Goal: Communication & Community: Answer question/provide support

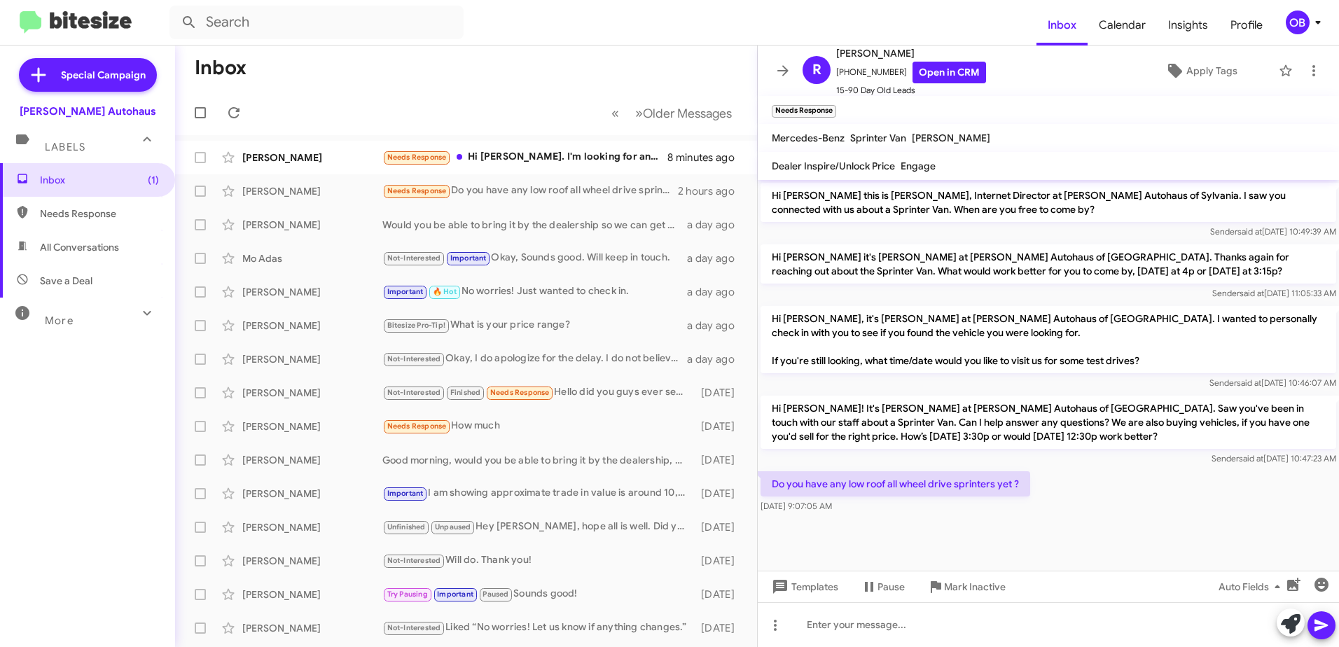
click at [113, 306] on div "More" at bounding box center [73, 315] width 125 height 26
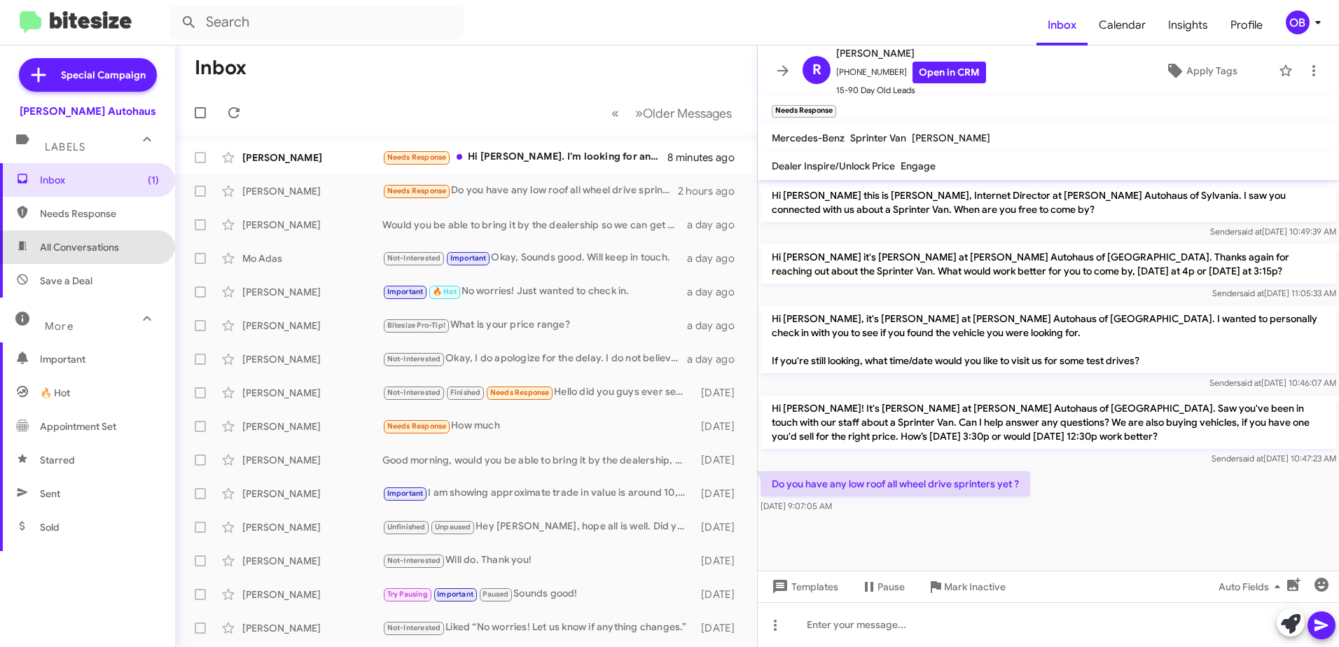
click at [109, 251] on span "All Conversations" at bounding box center [79, 247] width 79 height 14
type input "in:all-conversations"
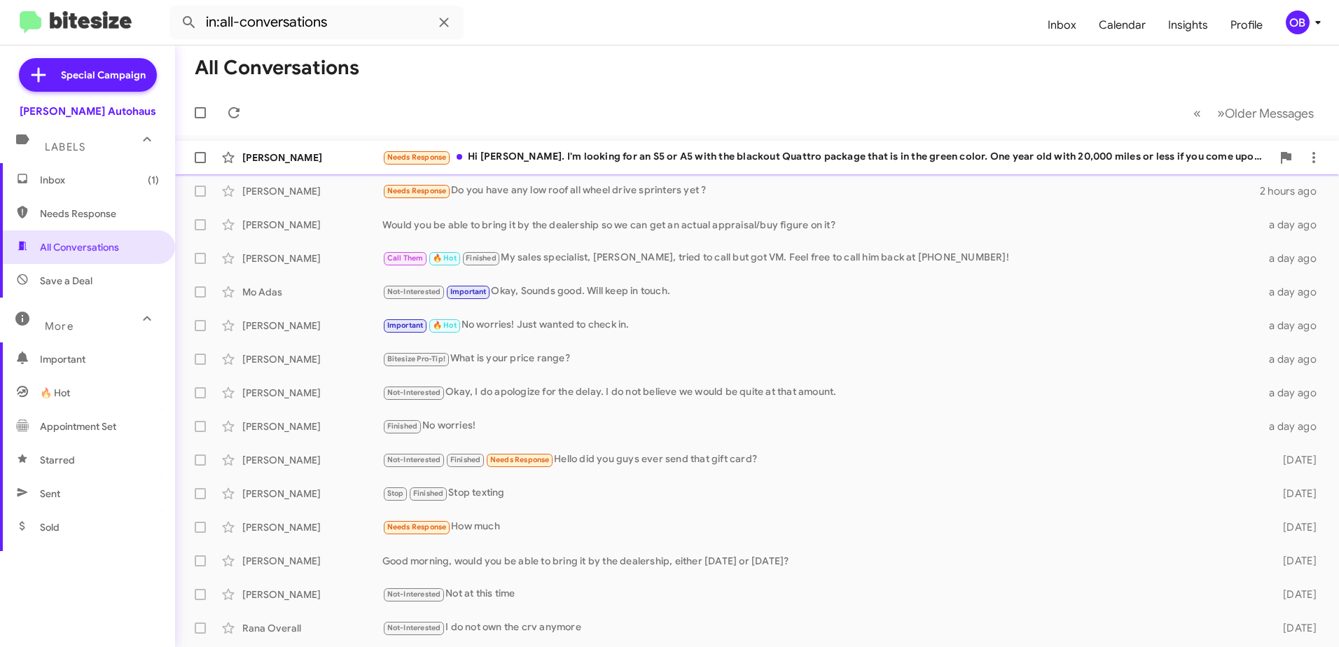
click at [620, 160] on div "Needs Response Hi Aubrey. I'm looking for an S5 or A5 with the blackout Quattro…" at bounding box center [826, 157] width 889 height 16
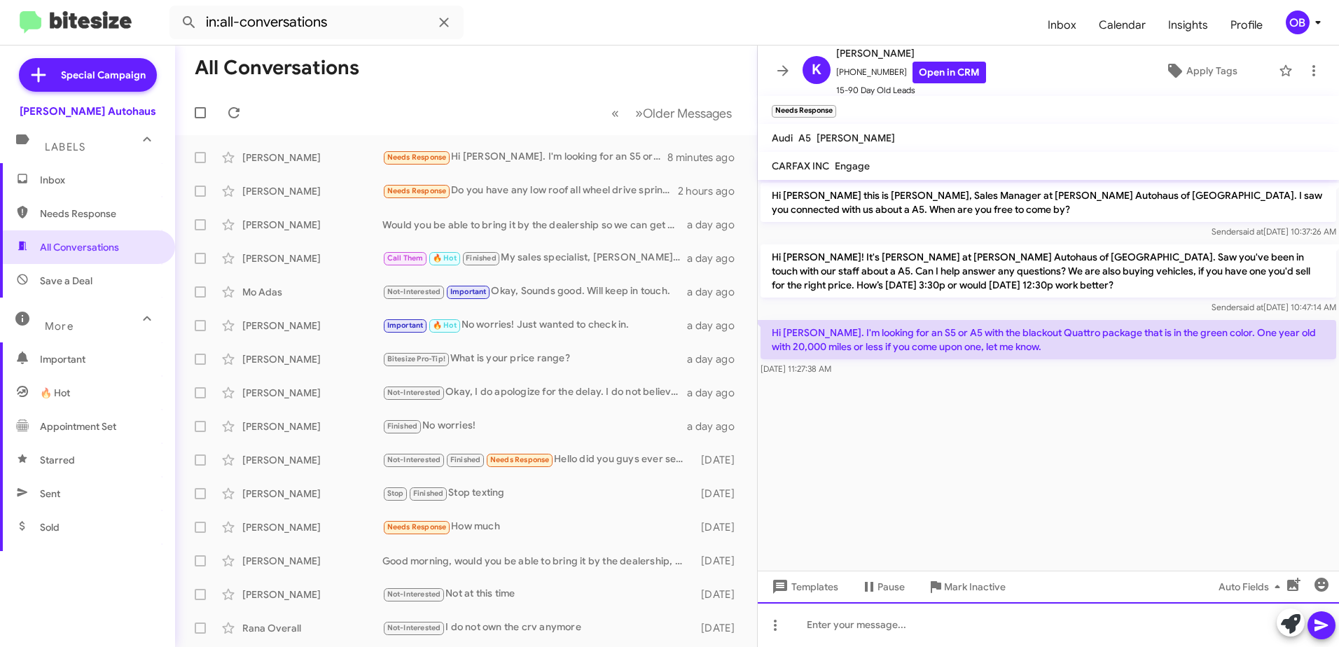
click at [886, 630] on div at bounding box center [1048, 624] width 581 height 45
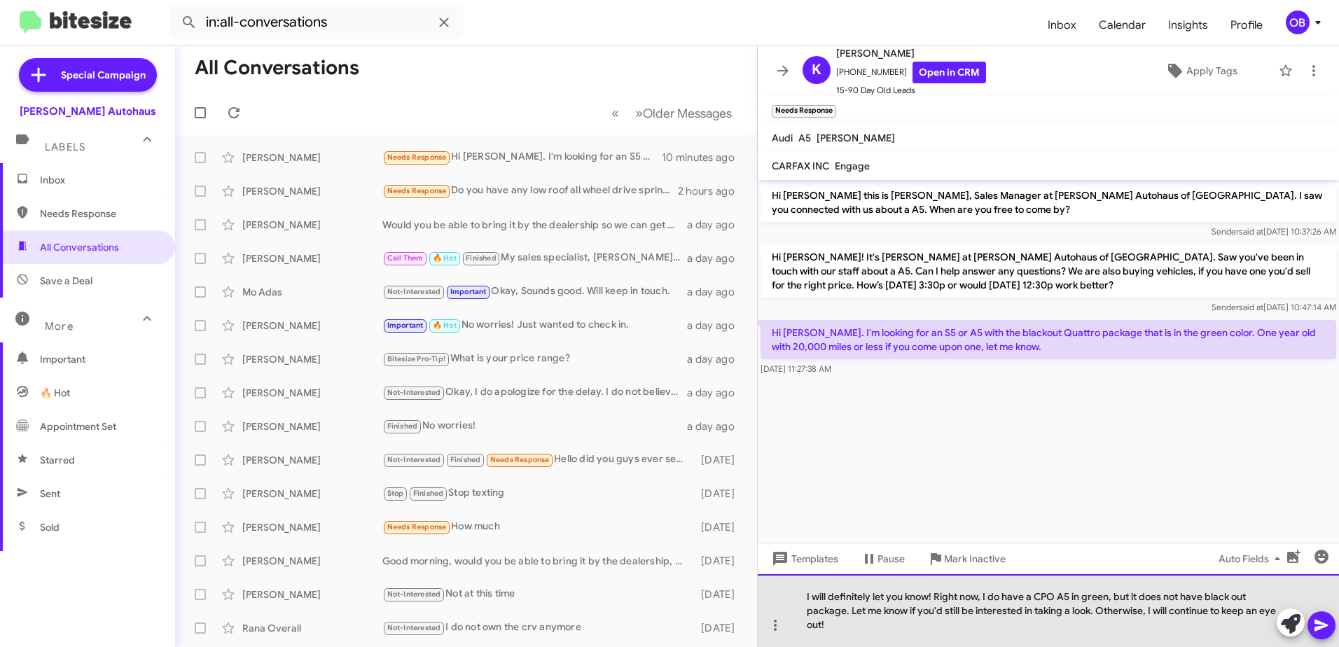
click at [882, 630] on div "I will definitely let you know! Right now, I do have a CPO A5 in green, but it …" at bounding box center [1048, 610] width 581 height 73
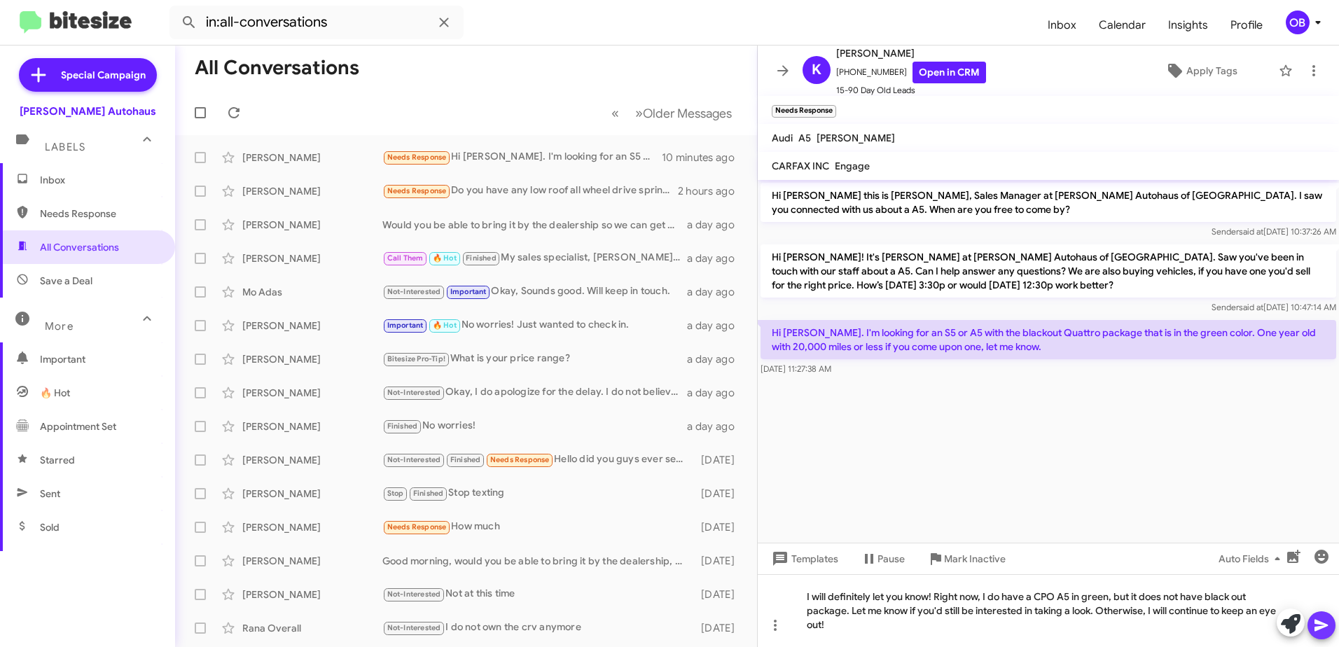
click at [1326, 623] on icon at bounding box center [1321, 625] width 17 height 17
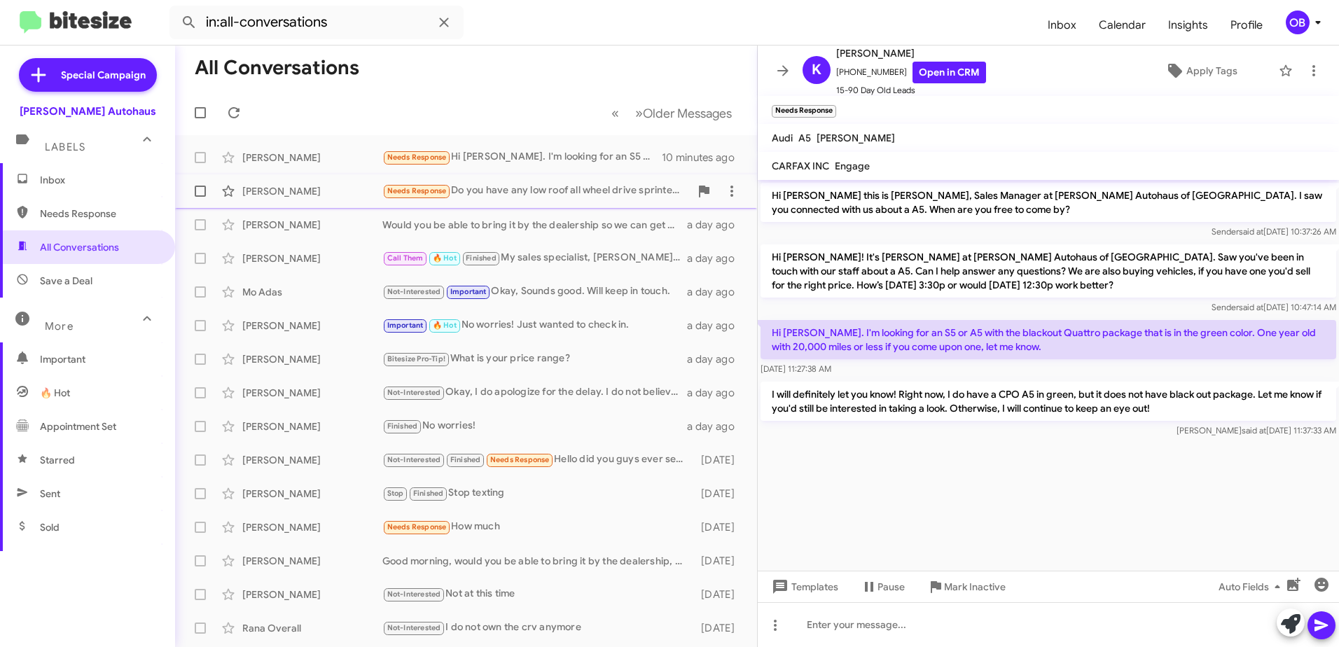
click at [550, 198] on div "Needs Response Do you have any low roof all wheel drive sprinters yet ?" at bounding box center [535, 191] width 307 height 16
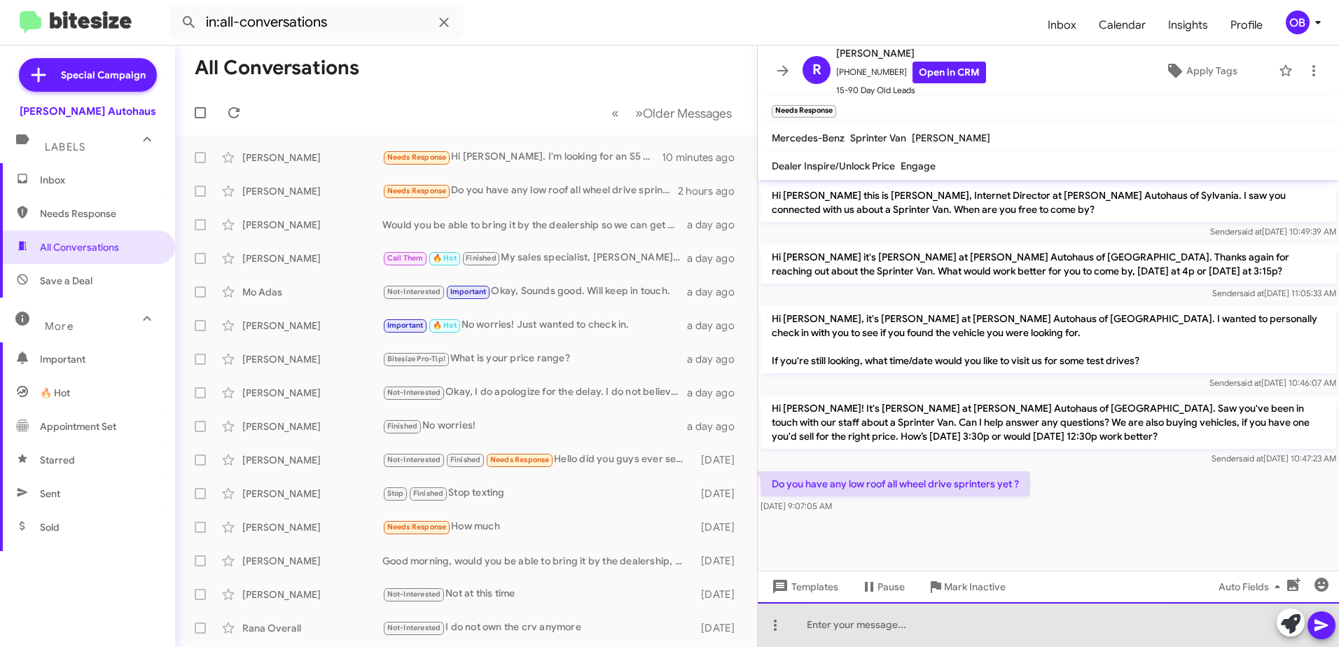
click at [985, 622] on div at bounding box center [1048, 624] width 581 height 45
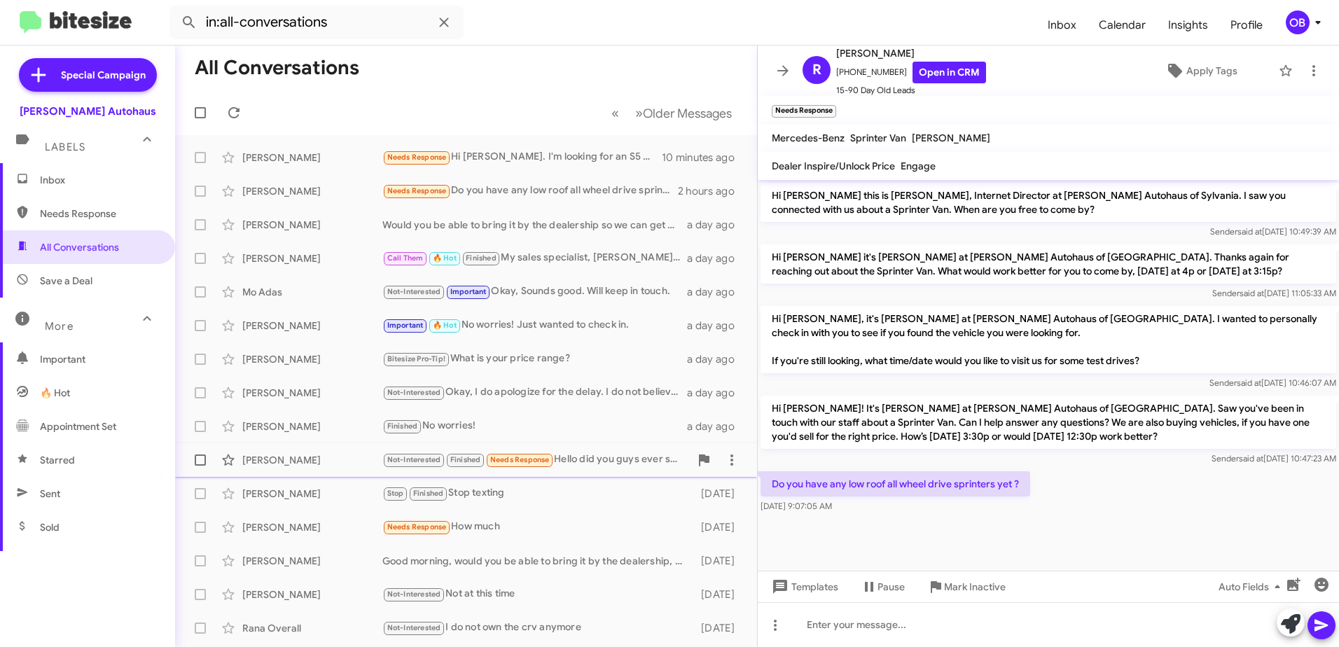
click at [617, 476] on span "Lacie Stottlemire Not-Interested Finished Needs Response Hello did you guys eve…" at bounding box center [466, 460] width 582 height 34
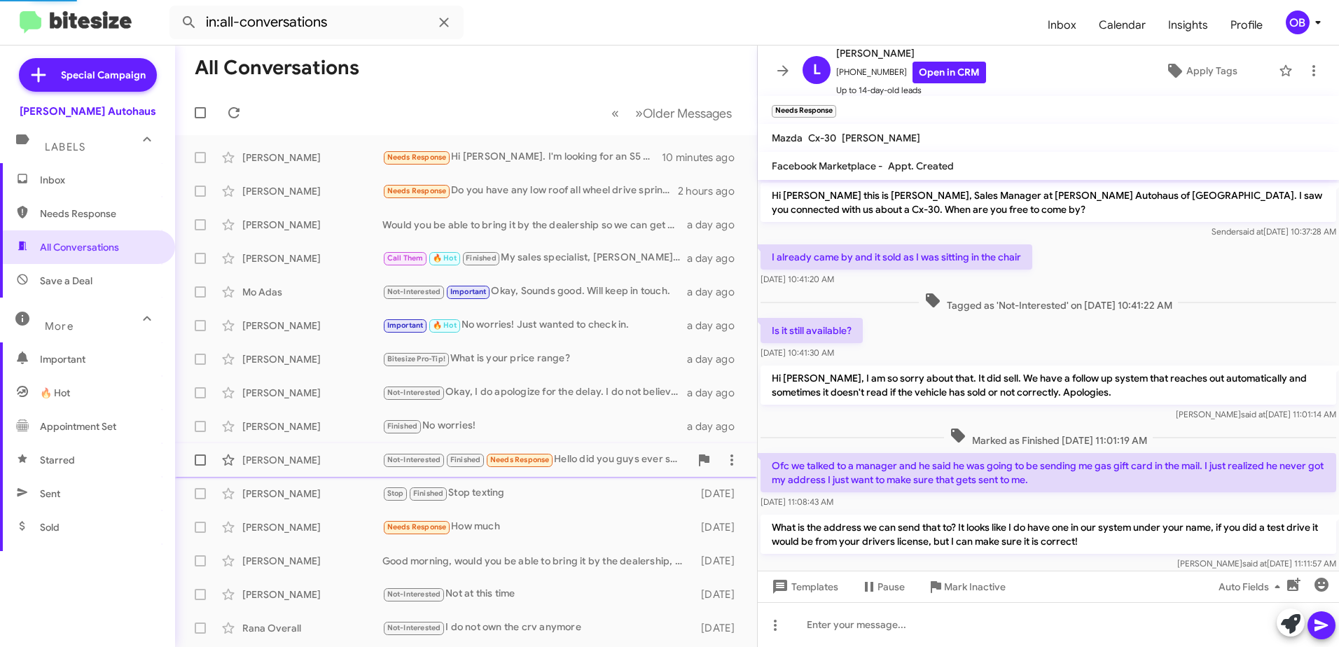
scroll to position [184, 0]
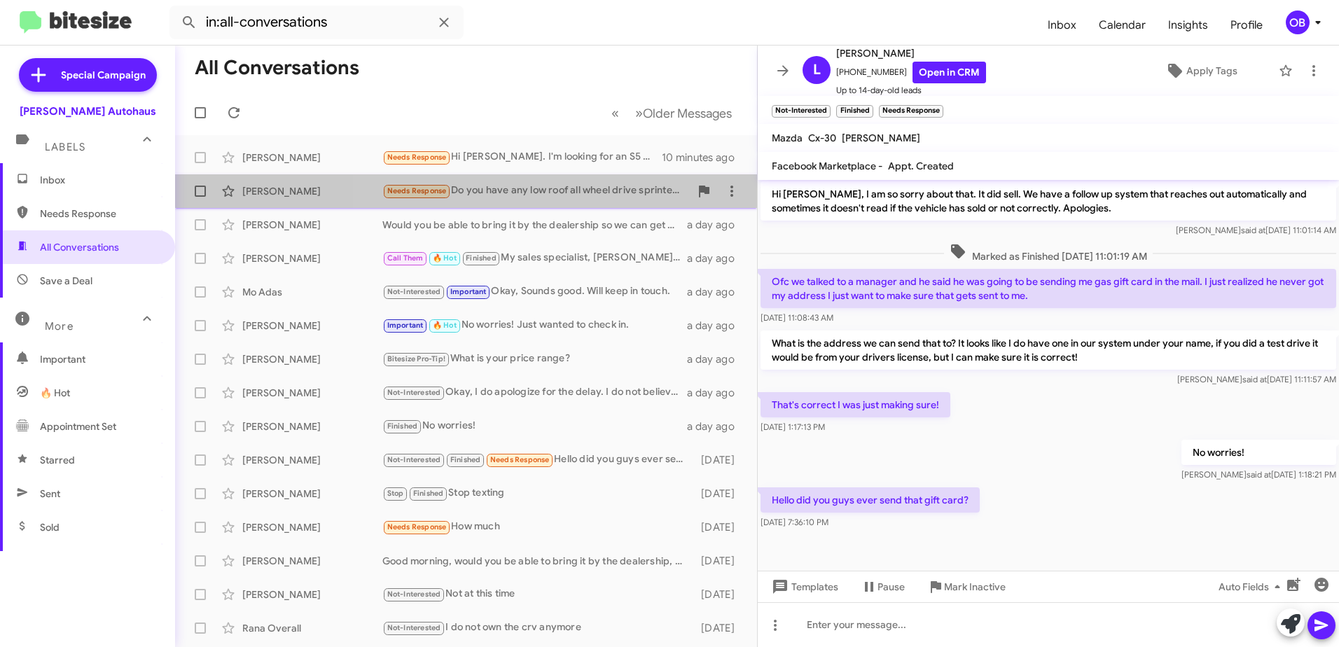
click at [569, 186] on div "Needs Response Do you have any low roof all wheel drive sprinters yet ?" at bounding box center [535, 191] width 307 height 16
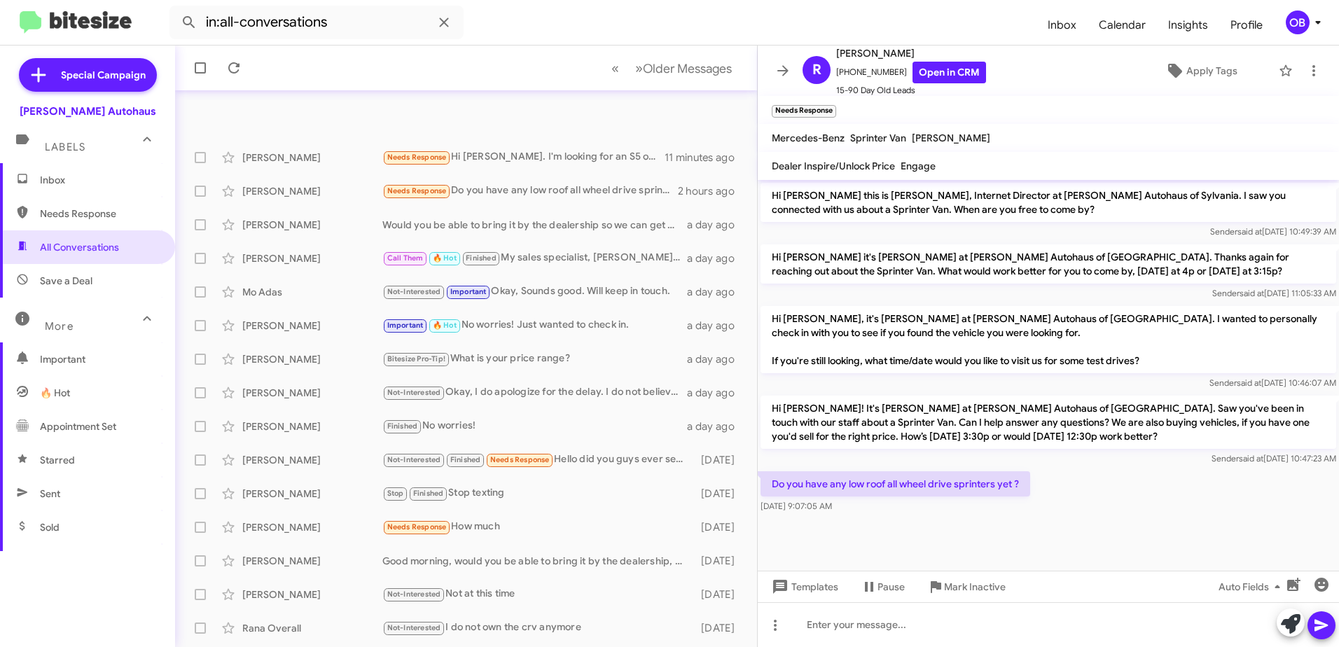
scroll to position [166, 0]
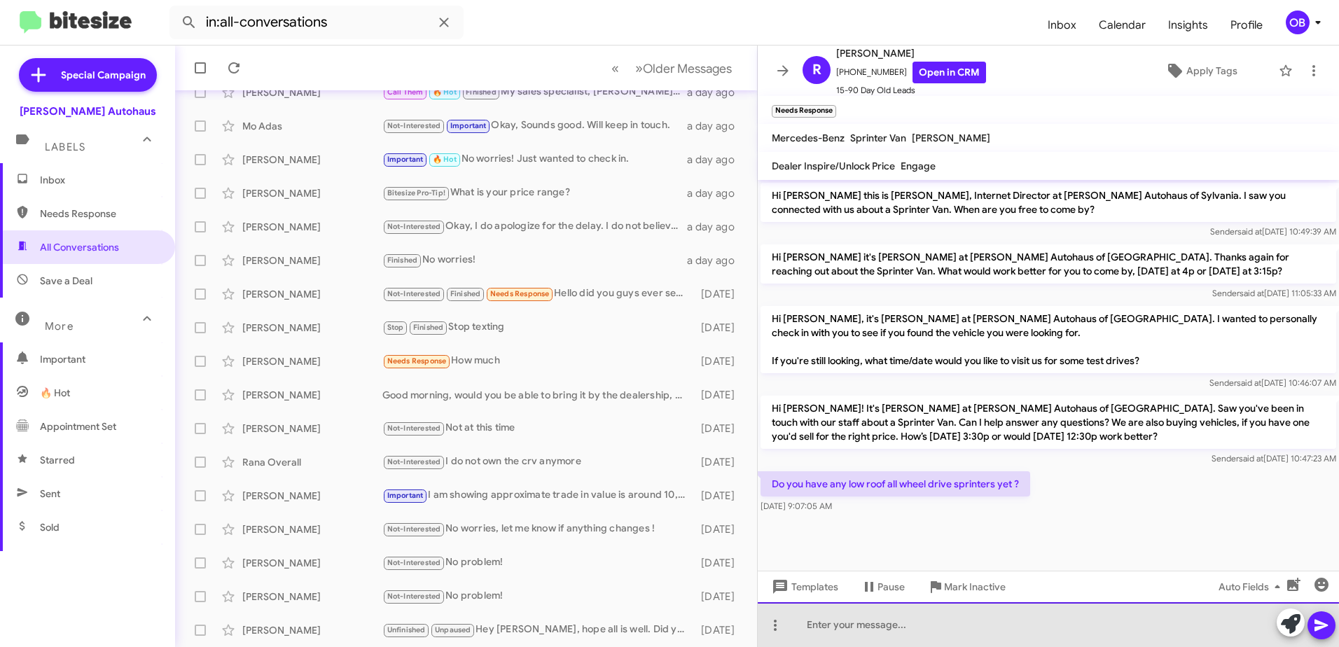
click at [882, 633] on div at bounding box center [1048, 624] width 581 height 45
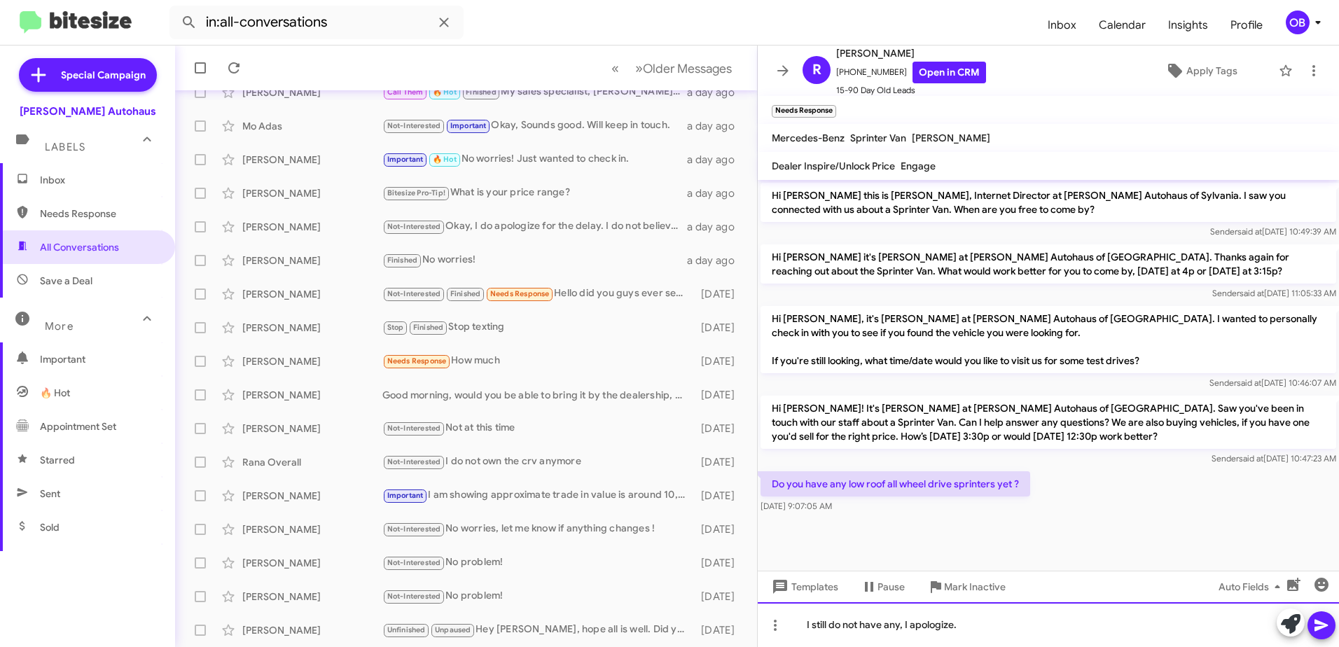
click at [994, 630] on div "I still do not have any, I apologize." at bounding box center [1048, 624] width 581 height 45
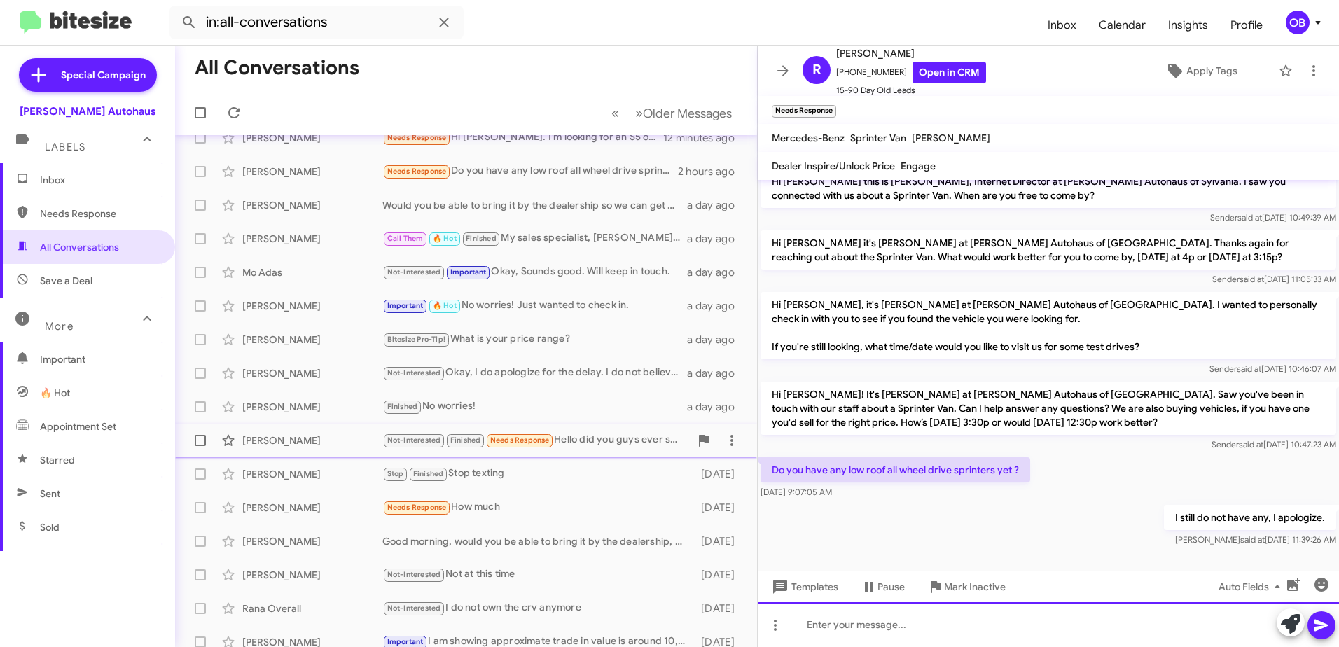
scroll to position [0, 0]
